Goal: Task Accomplishment & Management: Use online tool/utility

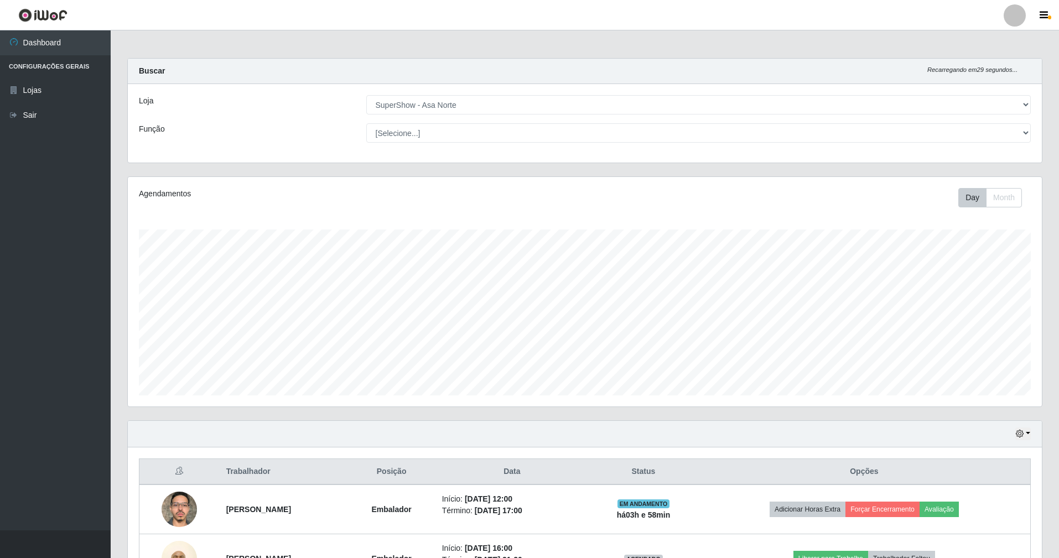
select select "71"
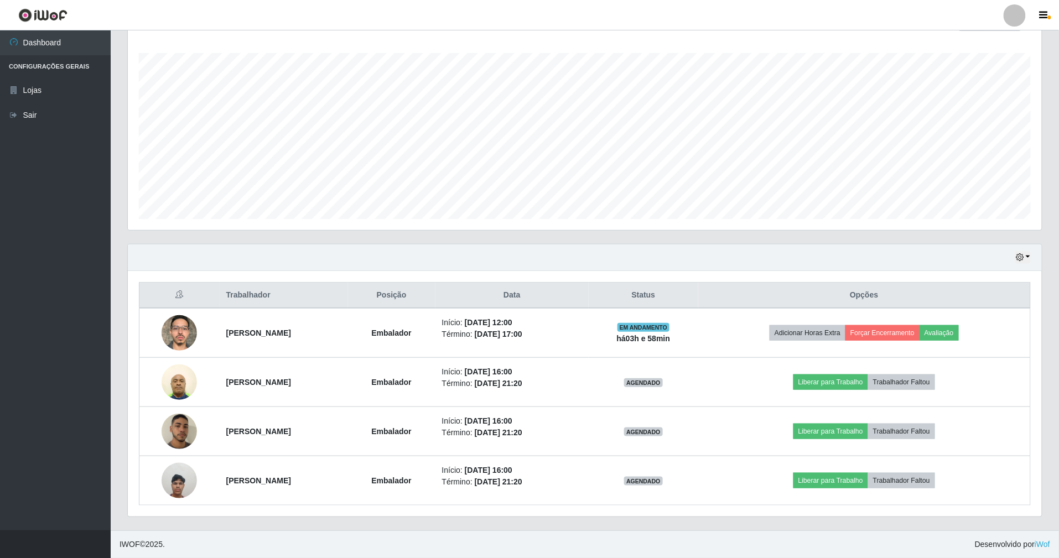
scroll to position [230, 914]
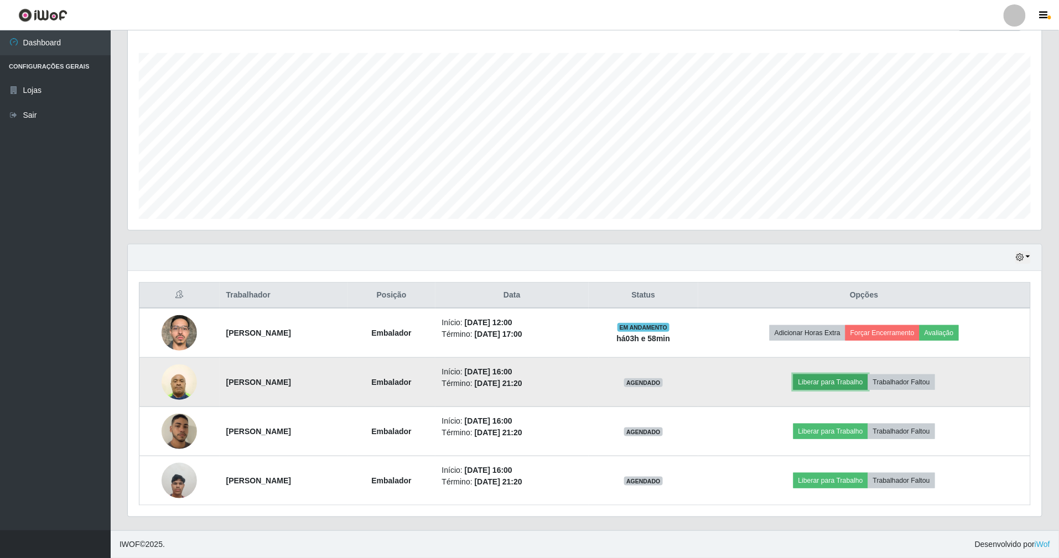
click at [848, 384] on button "Liberar para Trabalho" at bounding box center [830, 382] width 75 height 15
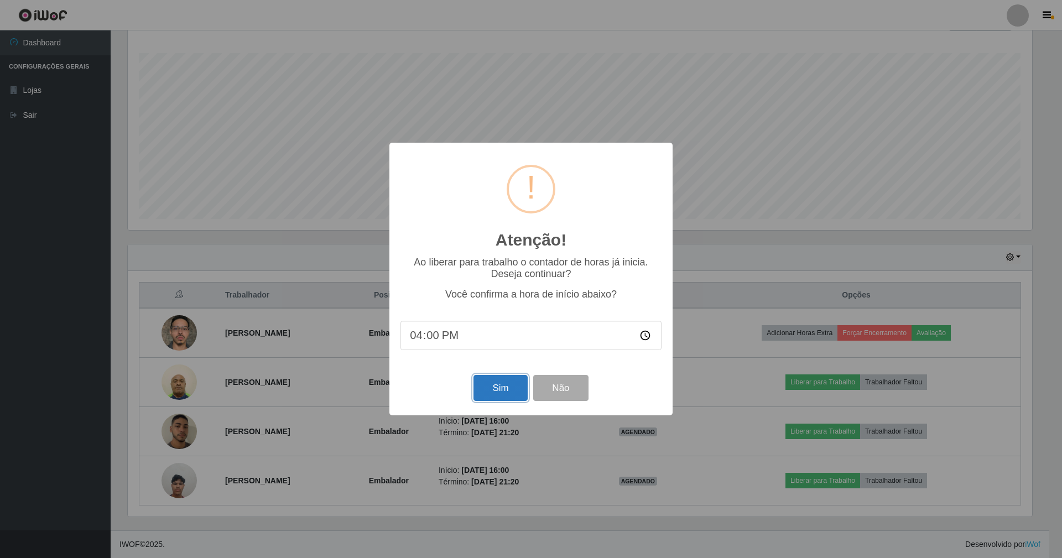
click at [507, 382] on button "Sim" at bounding box center [501, 388] width 54 height 26
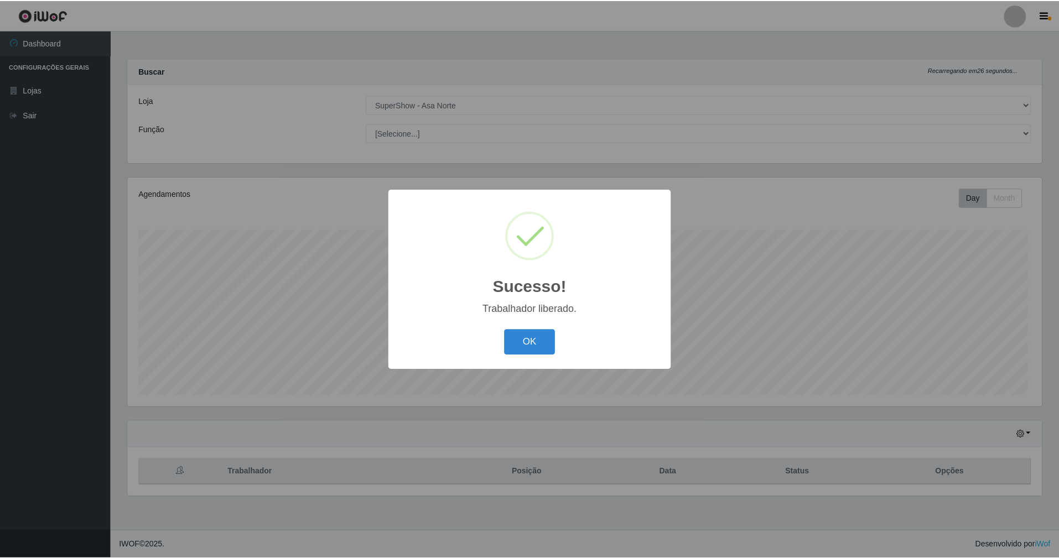
scroll to position [230, 917]
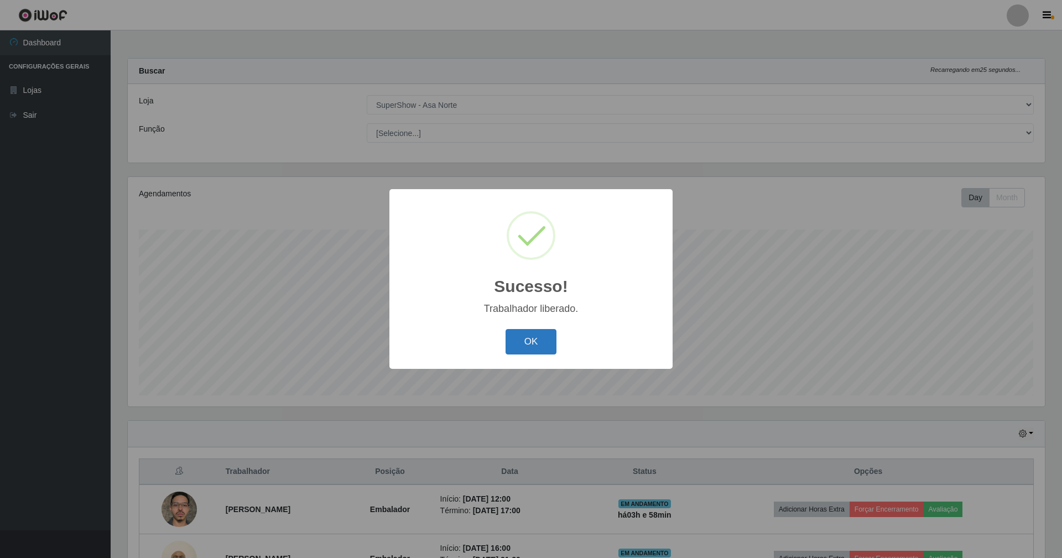
click at [542, 341] on button "OK" at bounding box center [531, 342] width 51 height 26
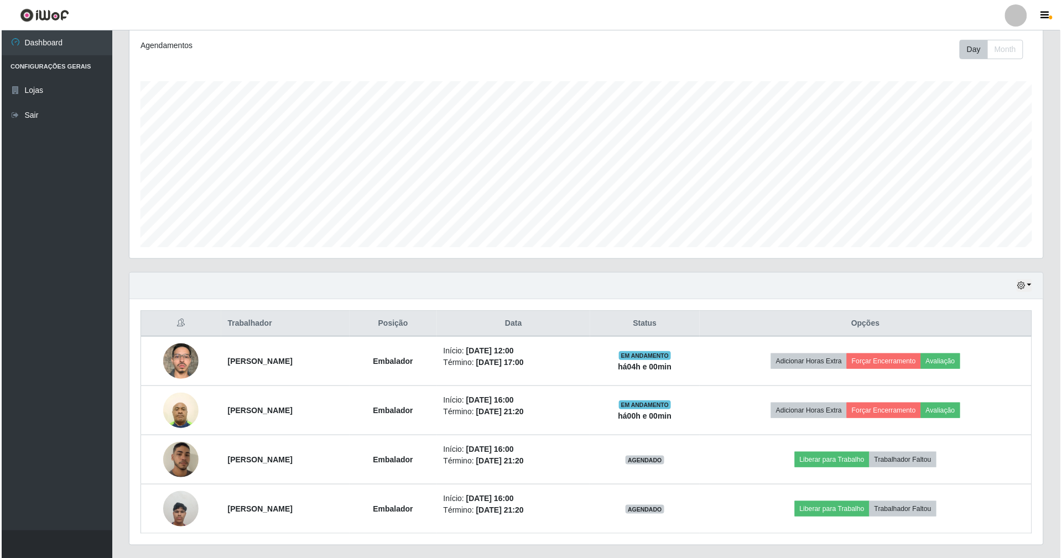
scroll to position [179, 0]
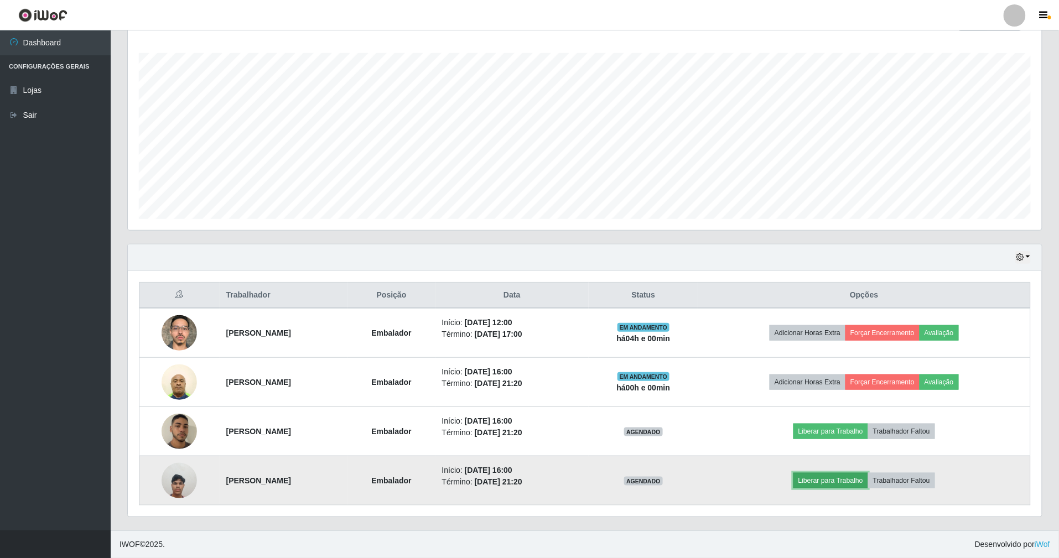
click at [838, 473] on button "Liberar para Trabalho" at bounding box center [830, 480] width 75 height 15
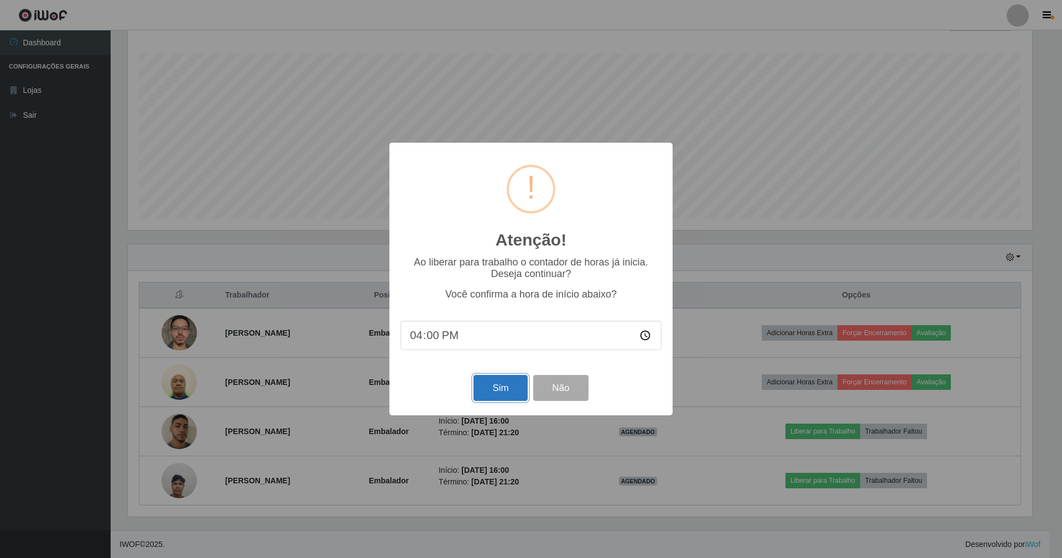
click at [494, 380] on button "Sim" at bounding box center [501, 388] width 54 height 26
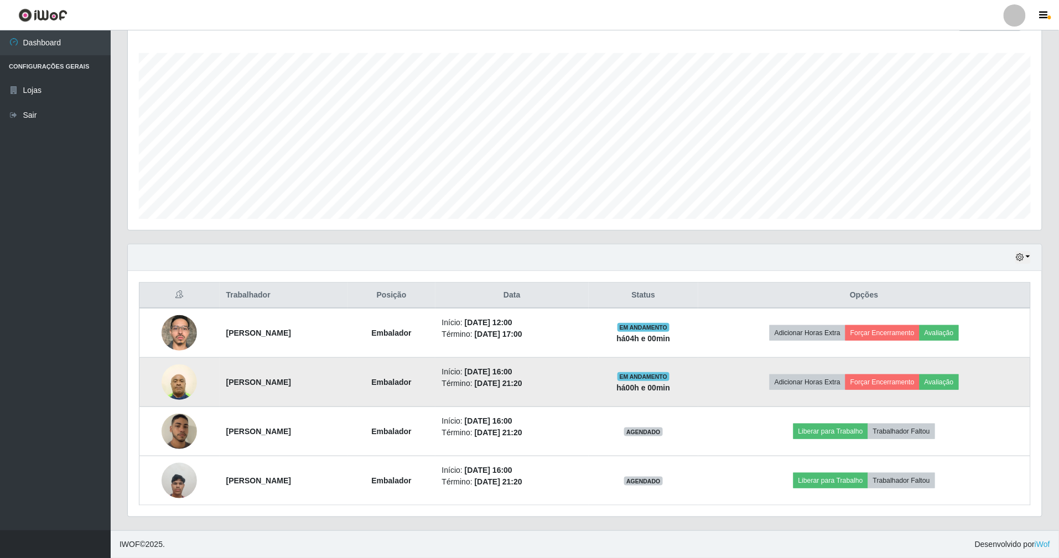
scroll to position [230, 917]
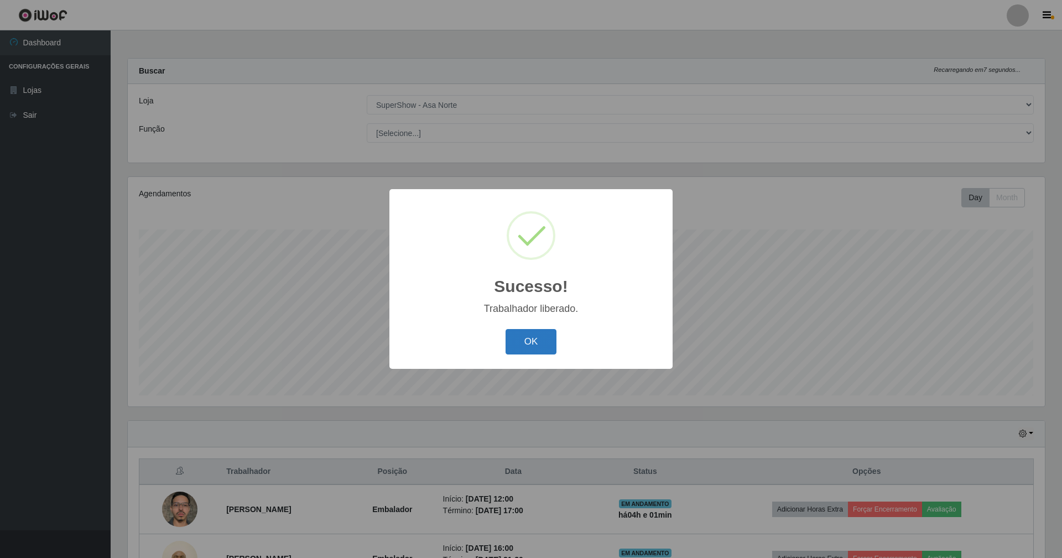
click at [544, 341] on button "OK" at bounding box center [531, 342] width 51 height 26
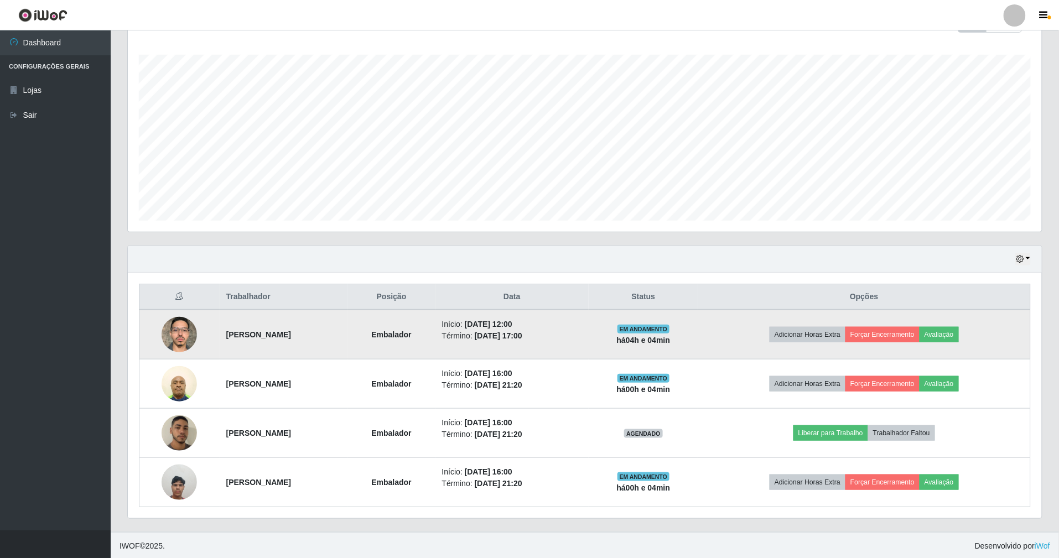
scroll to position [179, 0]
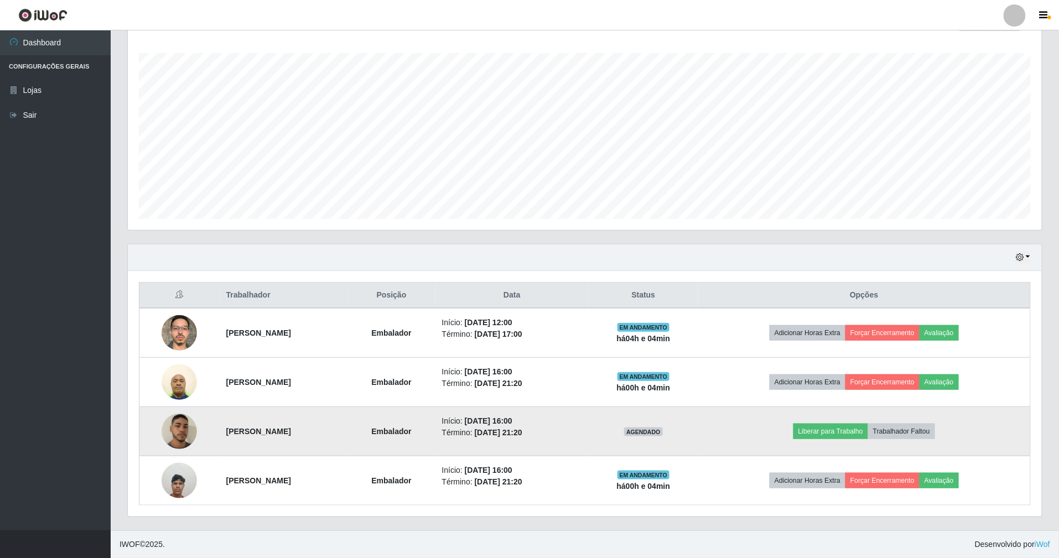
click at [181, 435] on img at bounding box center [179, 432] width 35 height 63
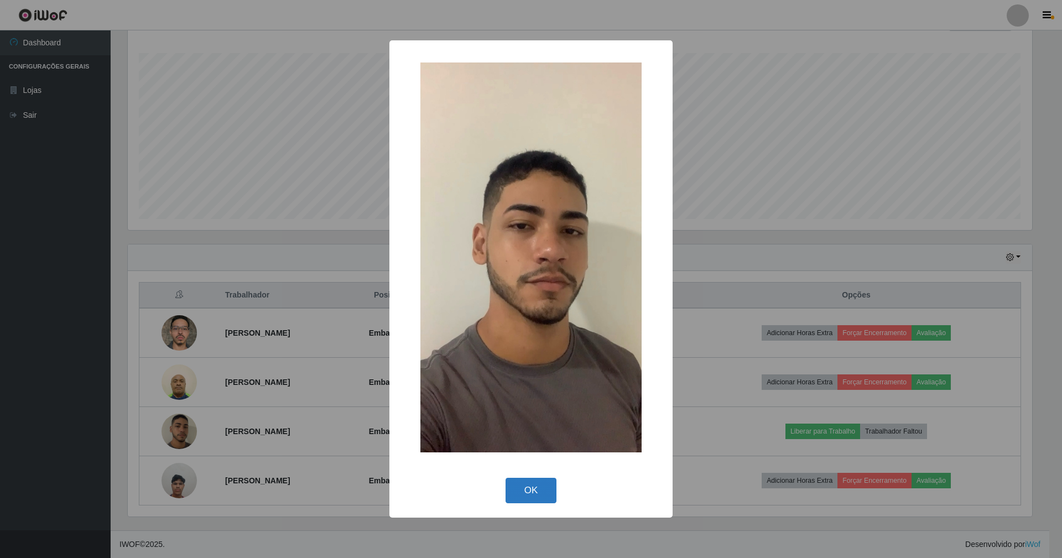
click at [547, 496] on button "OK" at bounding box center [531, 491] width 51 height 26
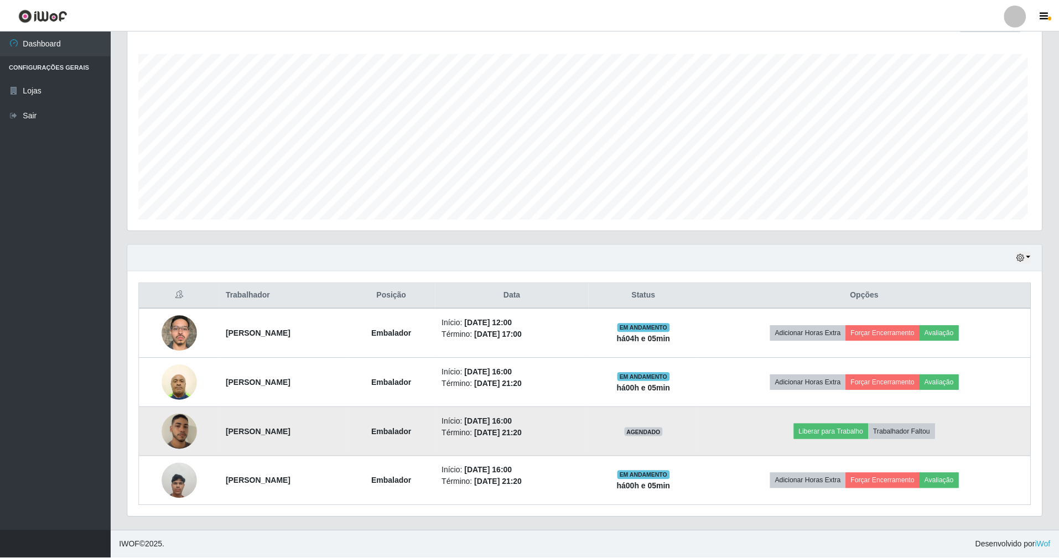
scroll to position [230, 914]
click at [835, 429] on button "Liberar para Trabalho" at bounding box center [830, 431] width 75 height 15
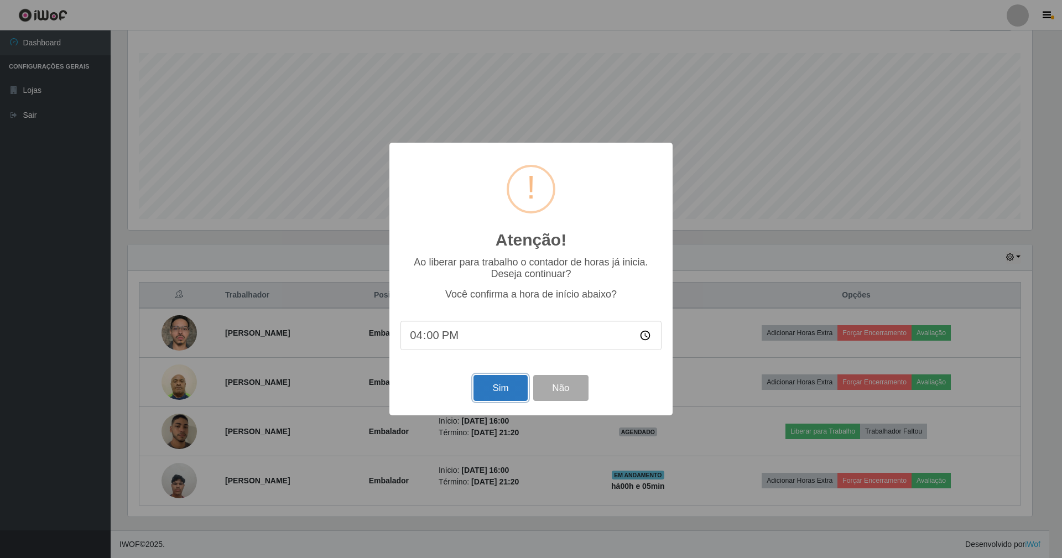
click at [485, 383] on button "Sim" at bounding box center [501, 388] width 54 height 26
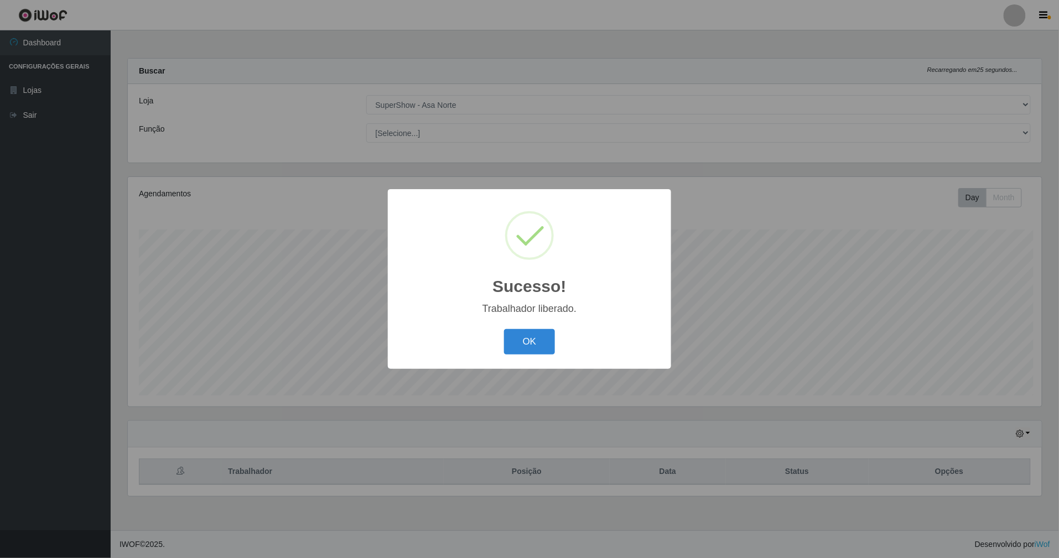
scroll to position [230, 917]
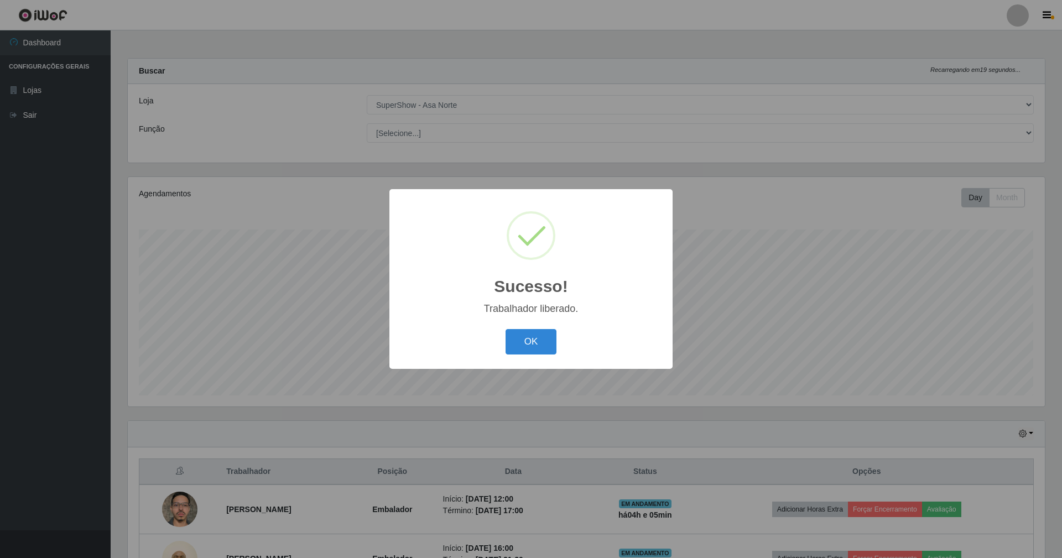
click at [506, 329] on button "OK" at bounding box center [531, 342] width 51 height 26
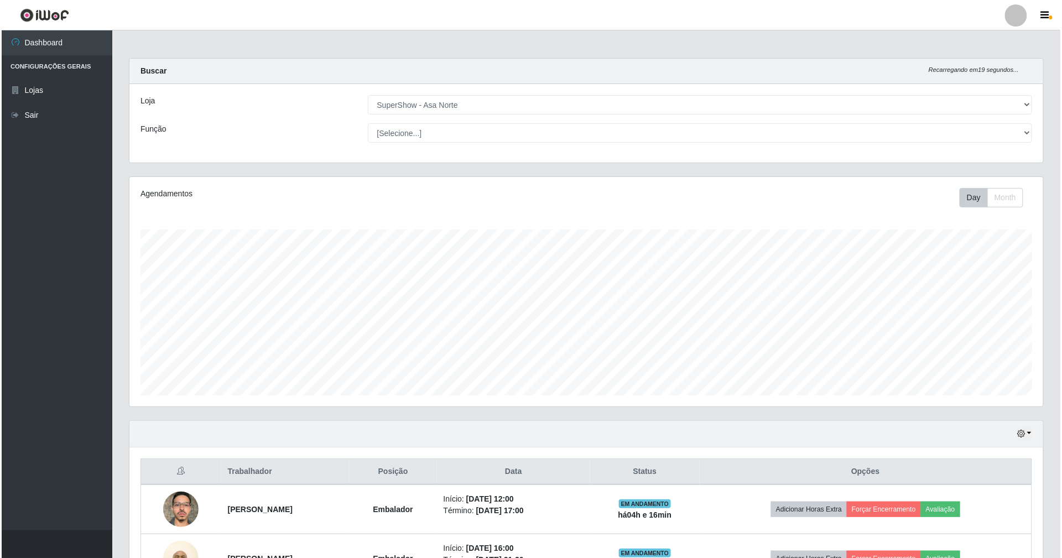
scroll to position [179, 0]
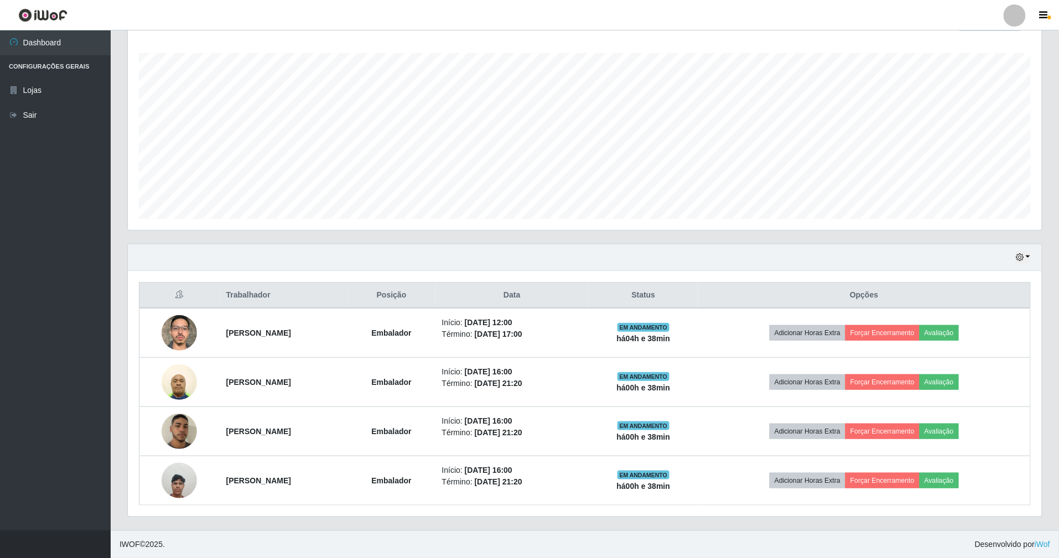
click at [789, 227] on div "Carregando... Buscar Recarregando em 8 segundos... Loja [Selecione...] SuperSho…" at bounding box center [584, 206] width 915 height 649
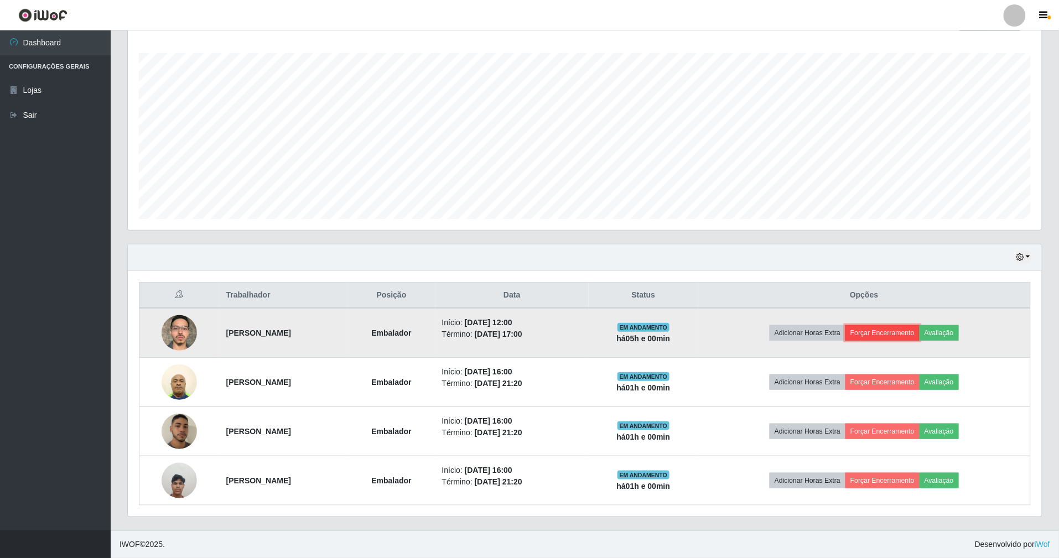
click at [910, 329] on button "Forçar Encerramento" at bounding box center [882, 332] width 74 height 15
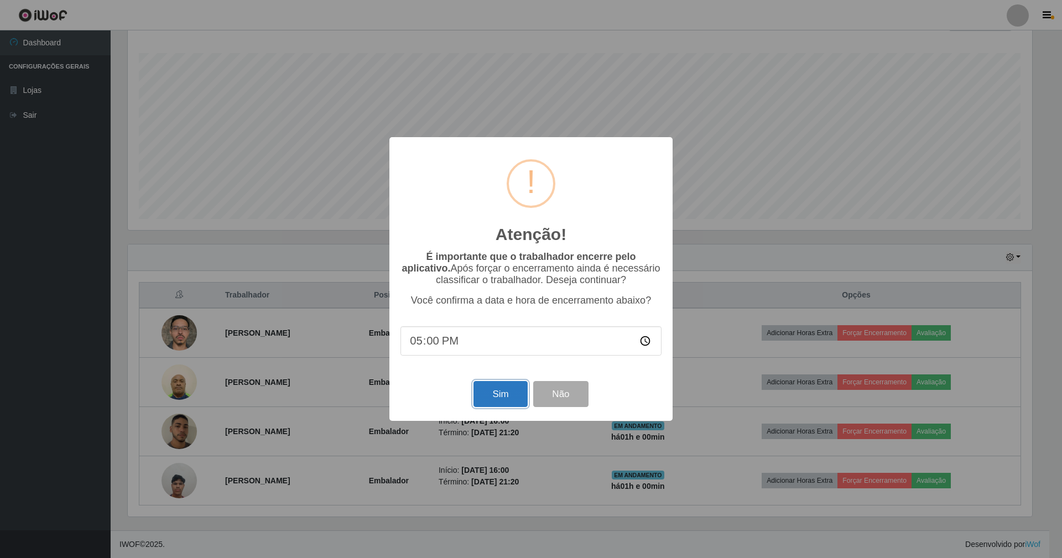
click at [485, 399] on button "Sim" at bounding box center [501, 394] width 54 height 26
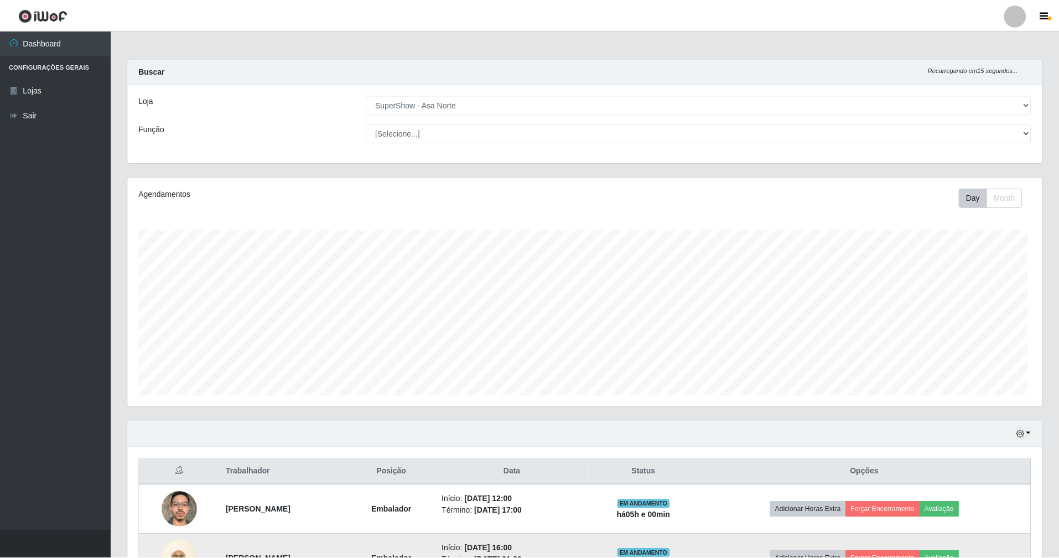
scroll to position [230, 917]
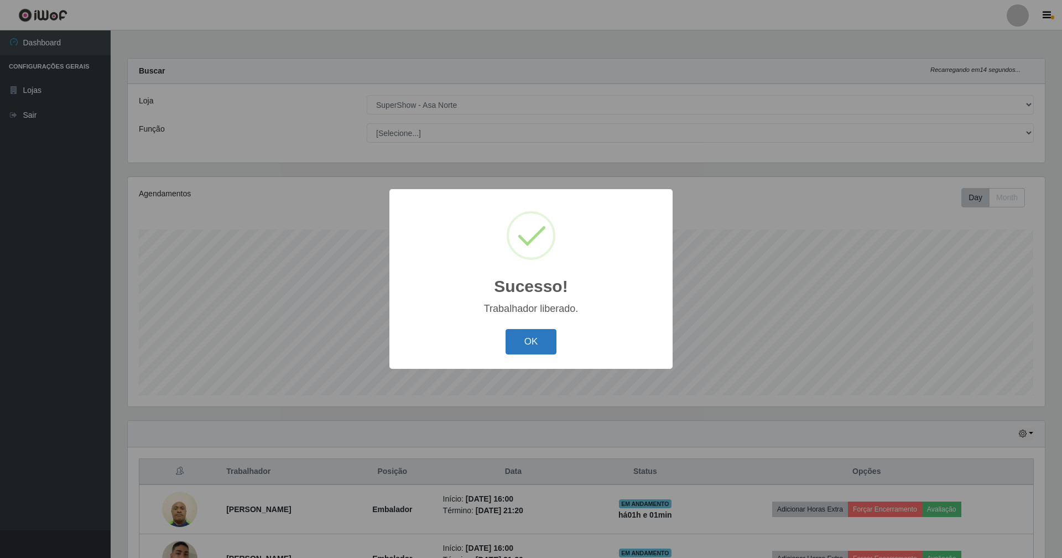
click at [547, 340] on button "OK" at bounding box center [531, 342] width 51 height 26
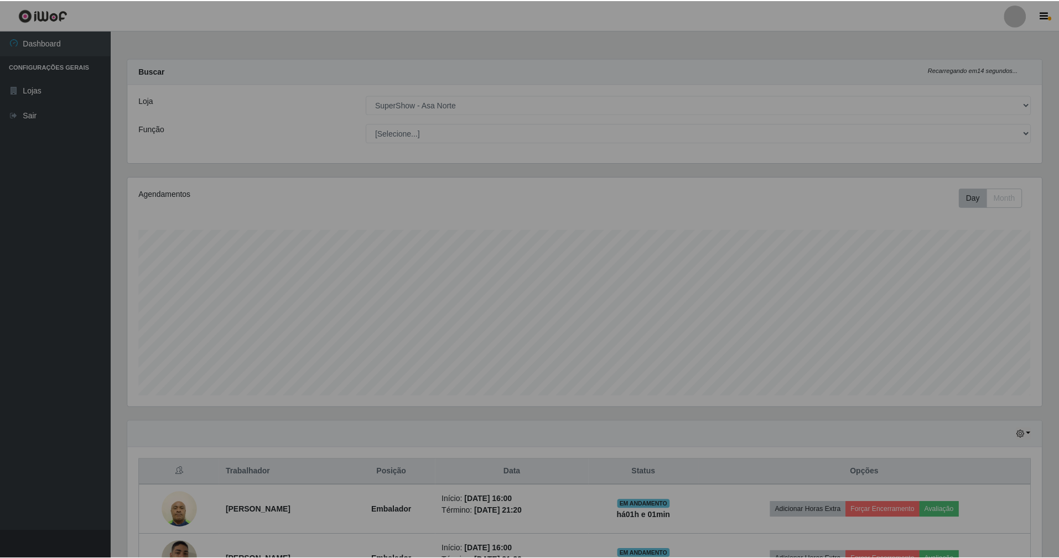
scroll to position [553059, 552375]
